Goal: Task Accomplishment & Management: Manage account settings

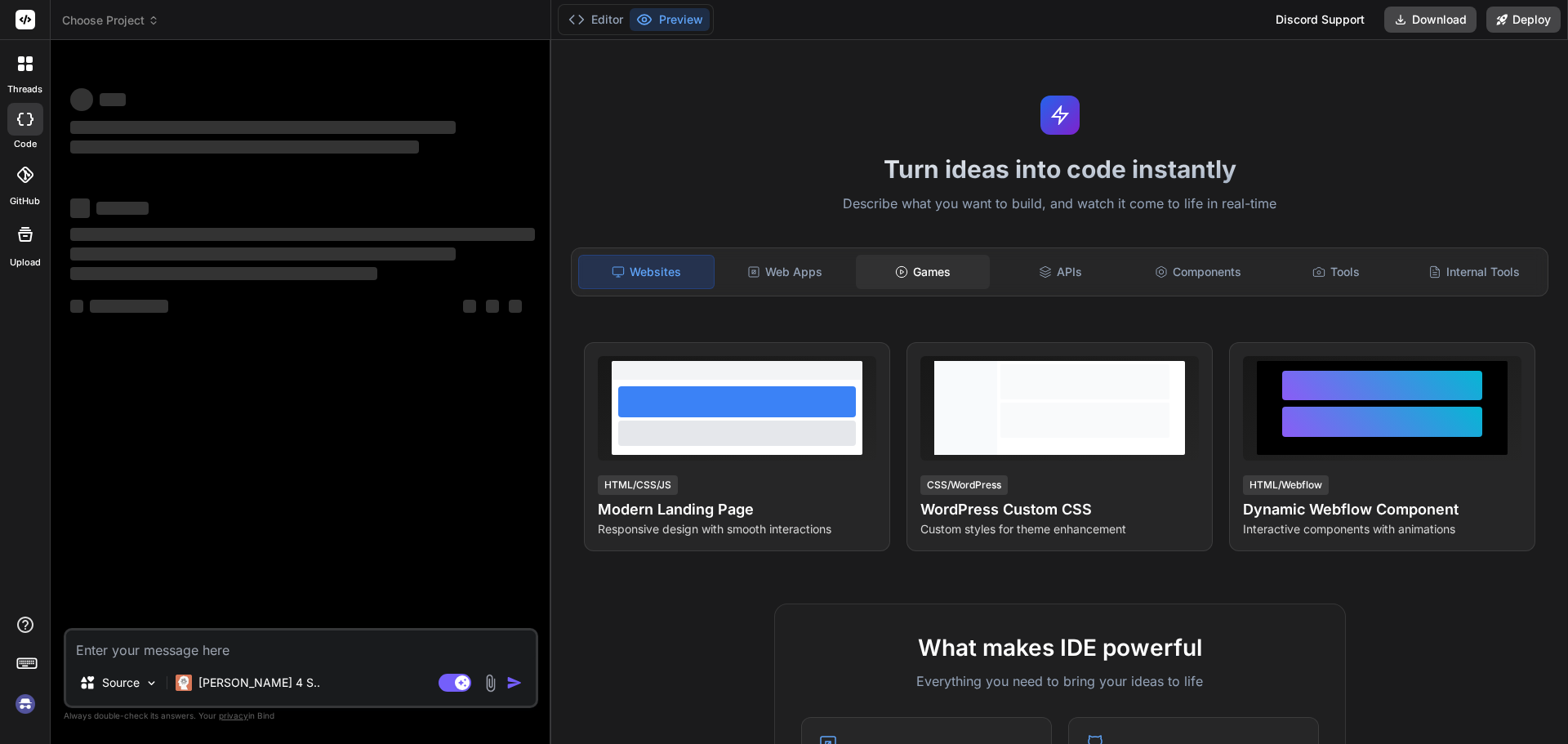
type textarea "x"
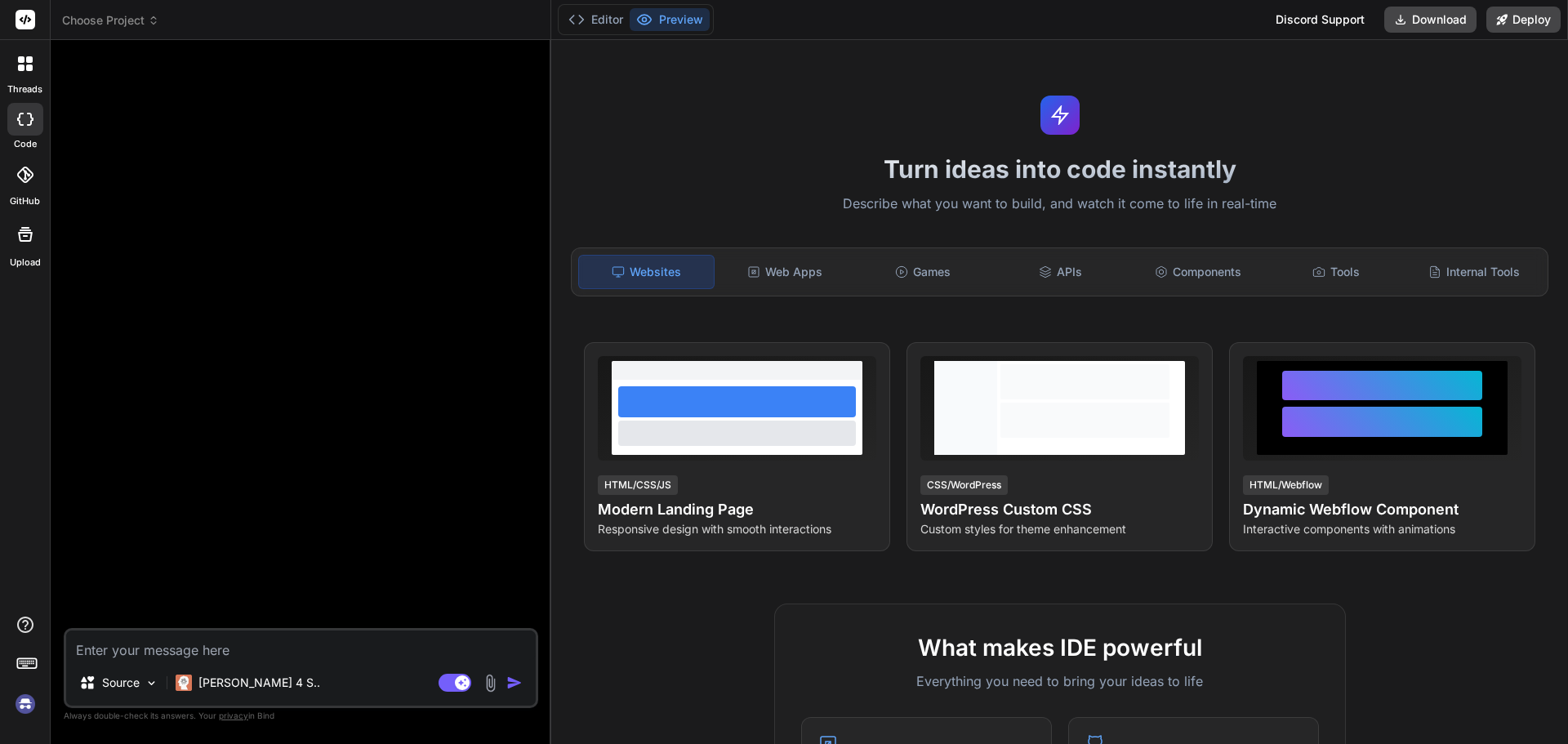
click at [25, 703] on img at bounding box center [25, 703] width 28 height 28
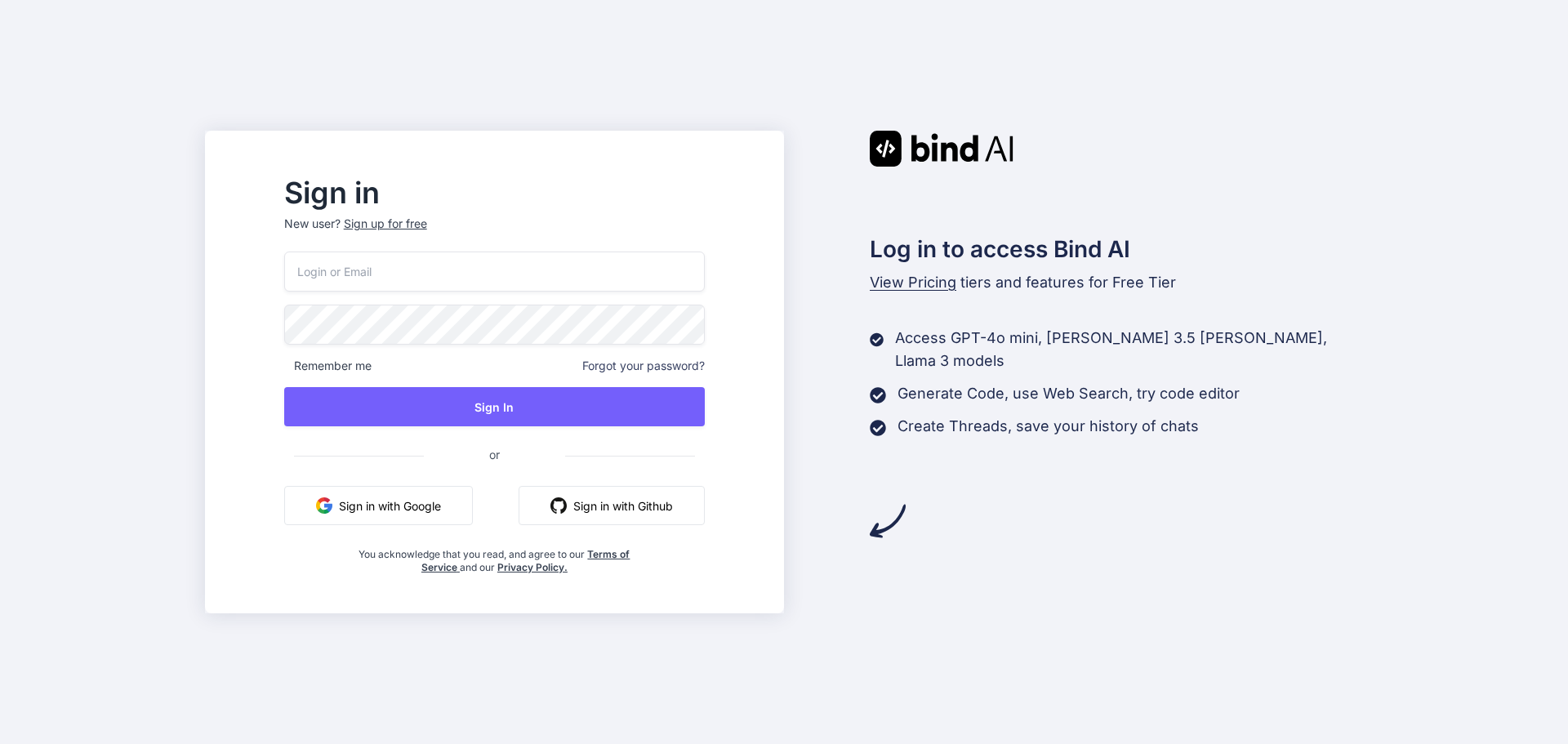
click at [512, 272] on input "email" at bounding box center [494, 271] width 420 height 40
type input "[EMAIL_ADDRESS][DOMAIN_NAME]"
click at [495, 403] on button "Sign In" at bounding box center [494, 407] width 420 height 39
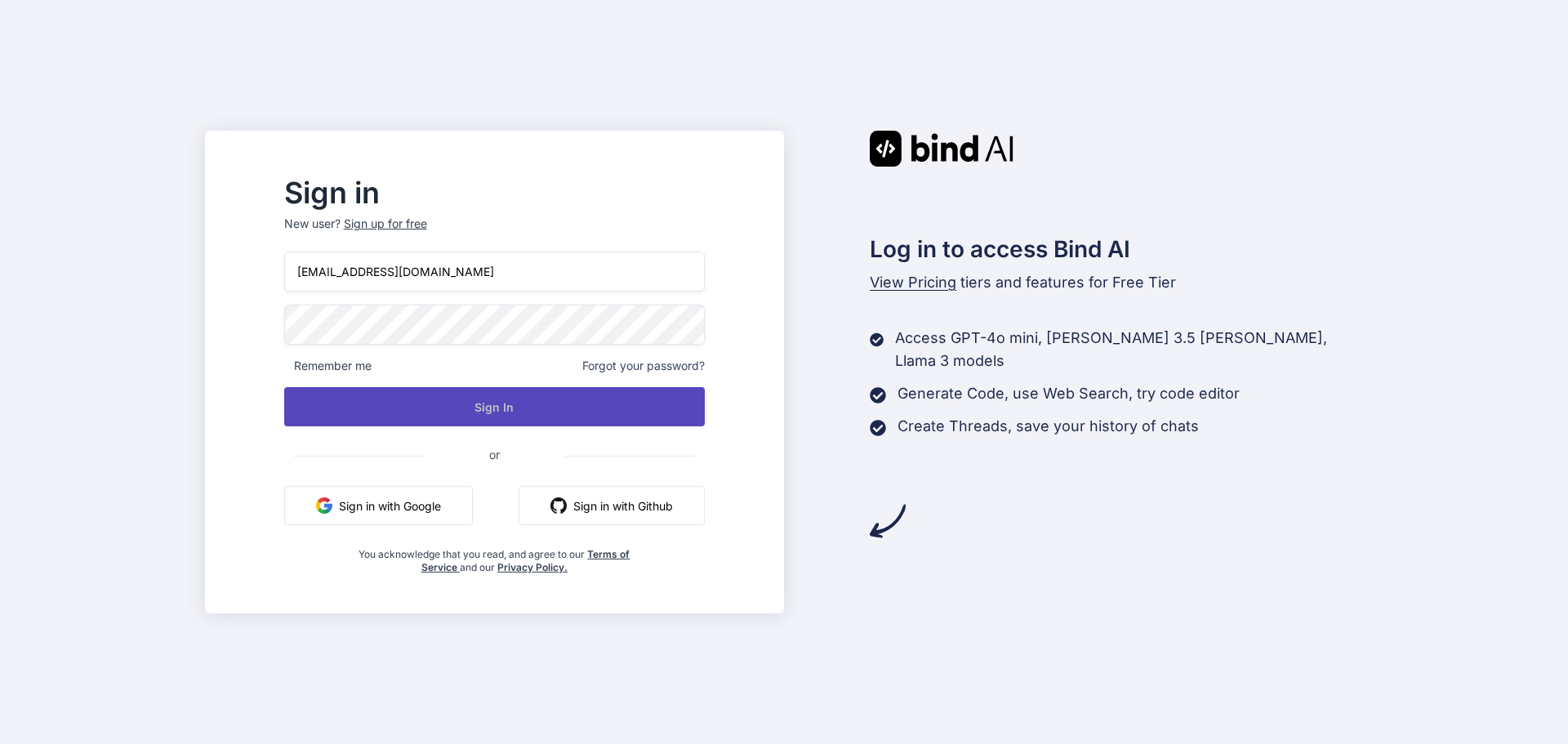
click at [535, 399] on button "Sign In" at bounding box center [494, 407] width 420 height 39
